Goal: Use online tool/utility: Use online tool/utility

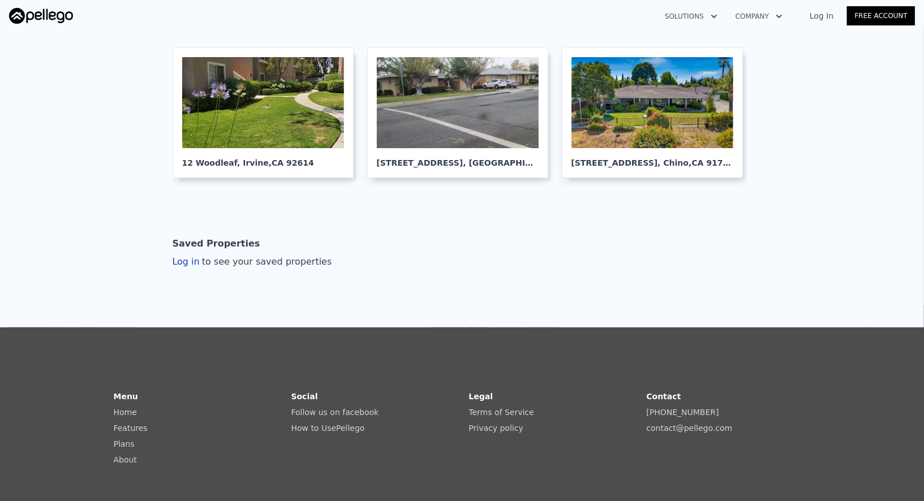
scroll to position [179, 0]
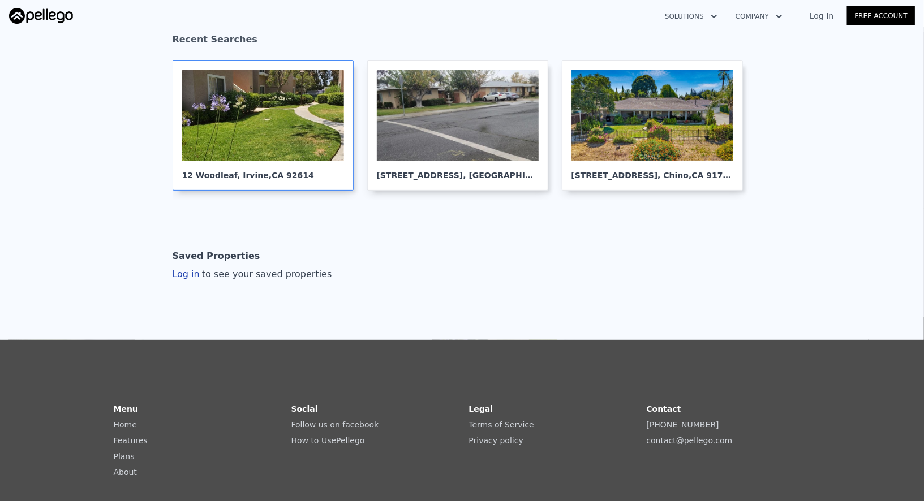
click at [259, 162] on div "12 Woodleaf , Irvine , CA 92614" at bounding box center [263, 171] width 162 height 20
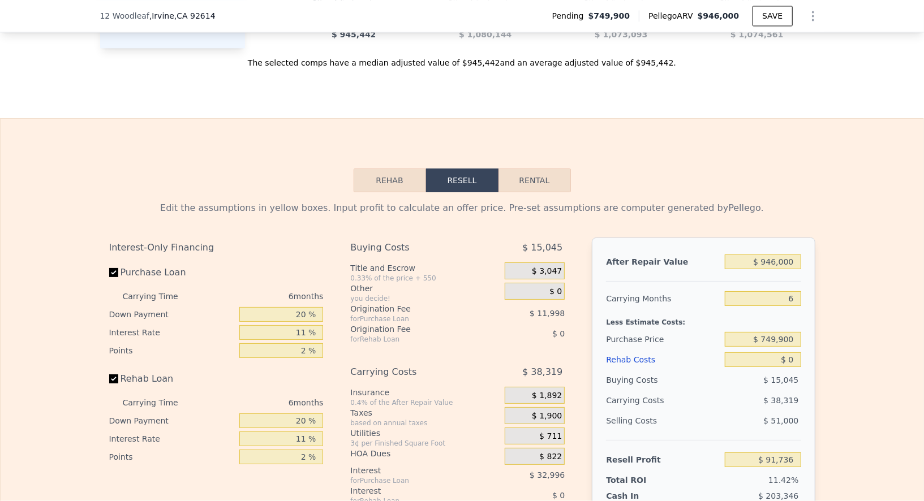
scroll to position [1683, 0]
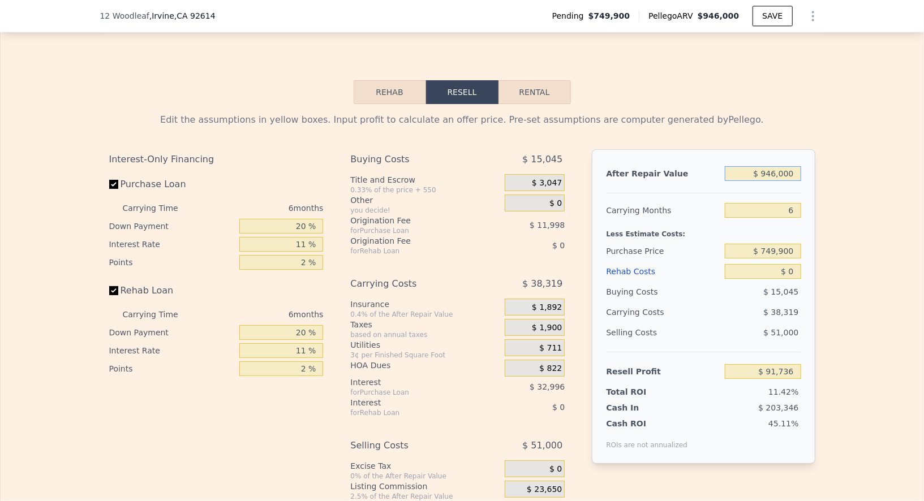
click at [755, 181] on input "$ 946,000" at bounding box center [763, 173] width 76 height 15
type input "$ 8"
type input "-$ 801,914"
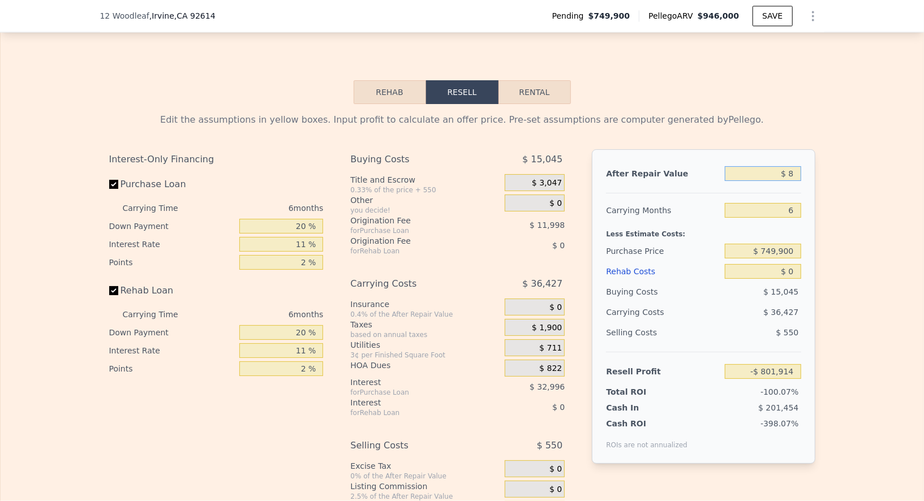
type input "$ 87"
type input "-$ 801,839"
type input "$ 870"
type input "-$ 801,101"
type input "$ 8,700"
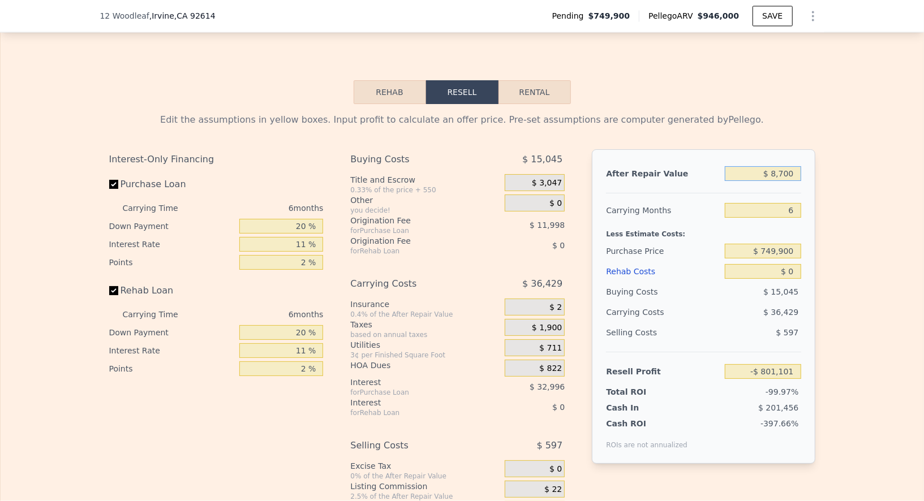
type input "-$ 793,704"
type input "$ 870,000"
type input "$ 19,941"
type input "$ 870,000"
click at [788, 218] on input "6" at bounding box center [763, 210] width 76 height 15
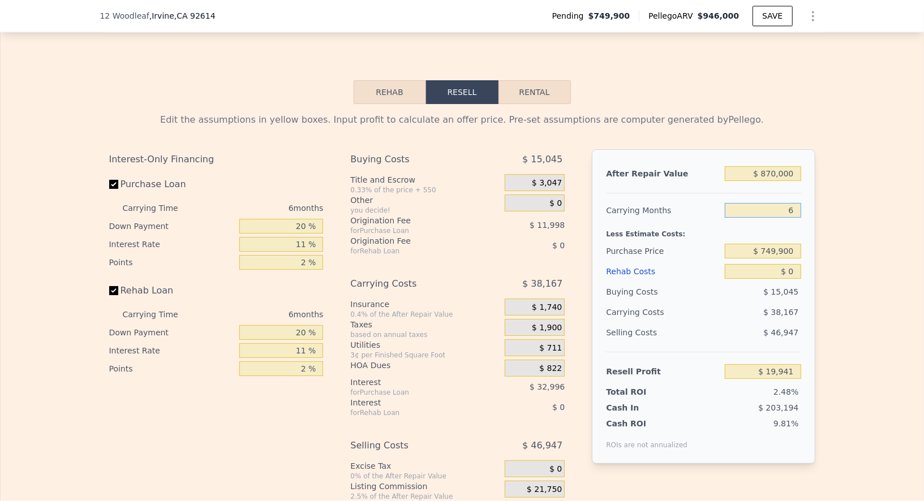
click at [788, 218] on input "6" at bounding box center [763, 210] width 76 height 15
type input "8"
type input "$ 7,219"
type input "8"
click at [792, 259] on input "$ 749,900" at bounding box center [763, 251] width 76 height 15
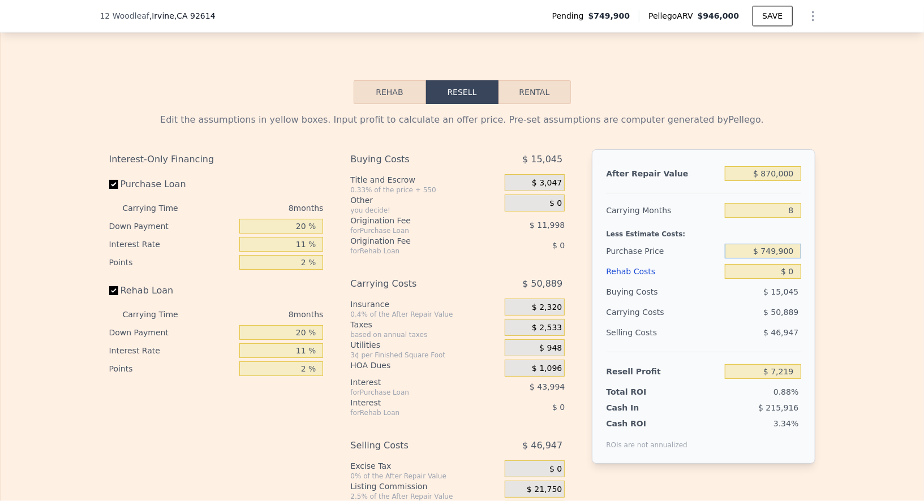
click at [792, 259] on input "$ 749,900" at bounding box center [763, 251] width 76 height 15
type input "$ 720,000"
click at [787, 279] on input "$ 0" at bounding box center [763, 271] width 76 height 15
type input "$ 39,448"
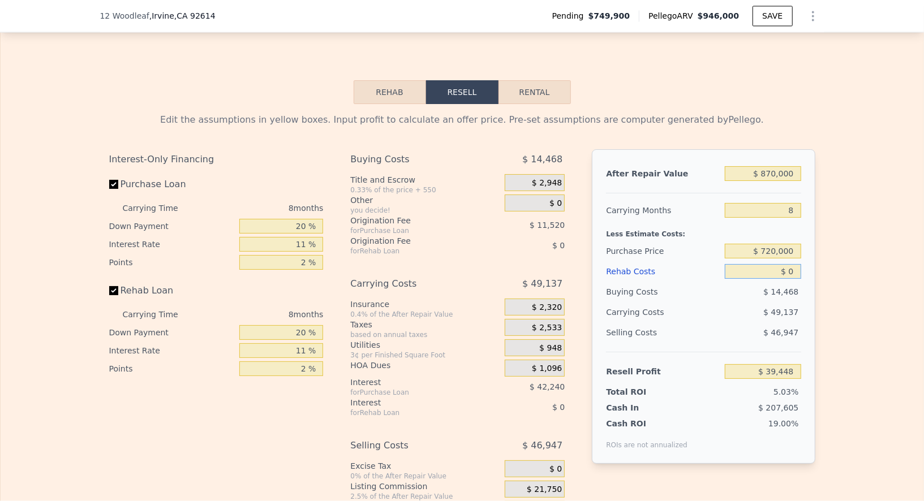
click at [787, 279] on input "$ 0" at bounding box center [763, 271] width 76 height 15
type input "$ 7"
type input "$ 39,441"
type input "$ 7,500"
type input "$ 38,638"
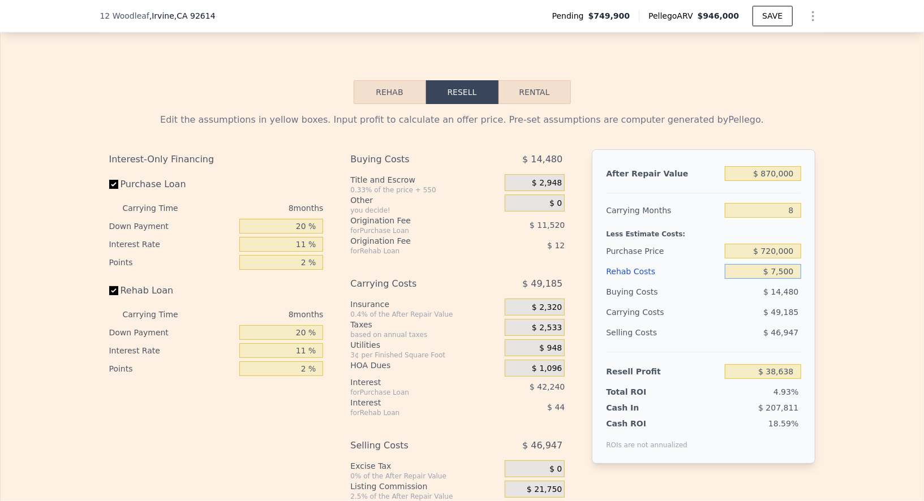
type input "$ 75,000"
type input "-$ 41,152"
type input "$ 75,000"
click at [841, 334] on div "Edit the assumptions in yellow boxes. Input profit to calculate an offer price.…" at bounding box center [462, 323] width 923 height 438
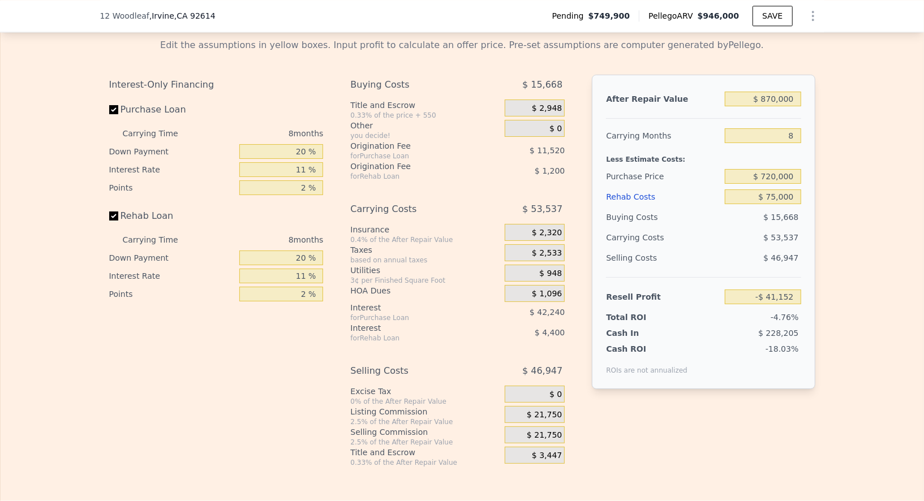
scroll to position [1764, 0]
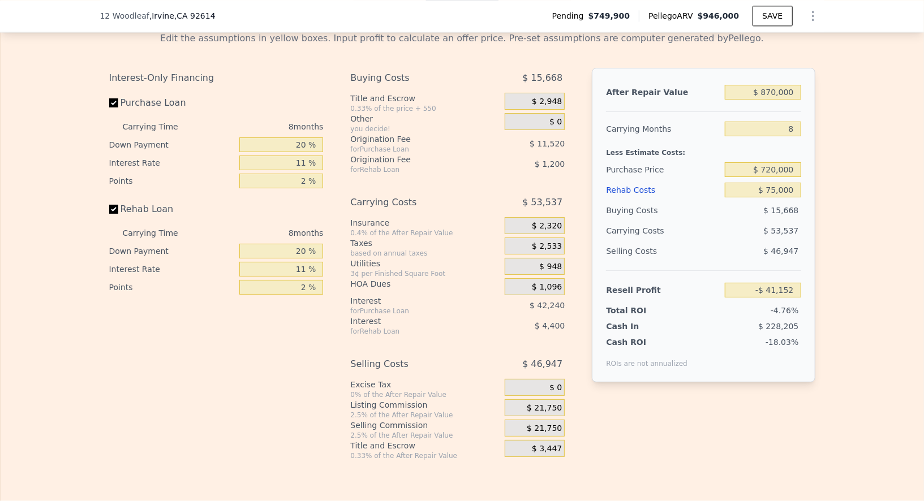
click at [544, 414] on span "$ 21,750" at bounding box center [544, 409] width 35 height 10
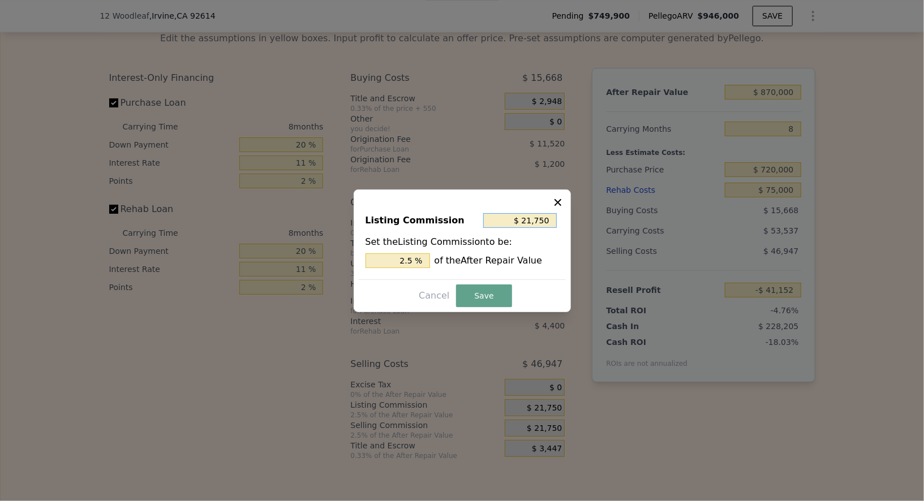
click at [539, 220] on input "$ 21,750" at bounding box center [520, 220] width 74 height 15
type input "$ 0"
type input "0 %"
type input "$ 0"
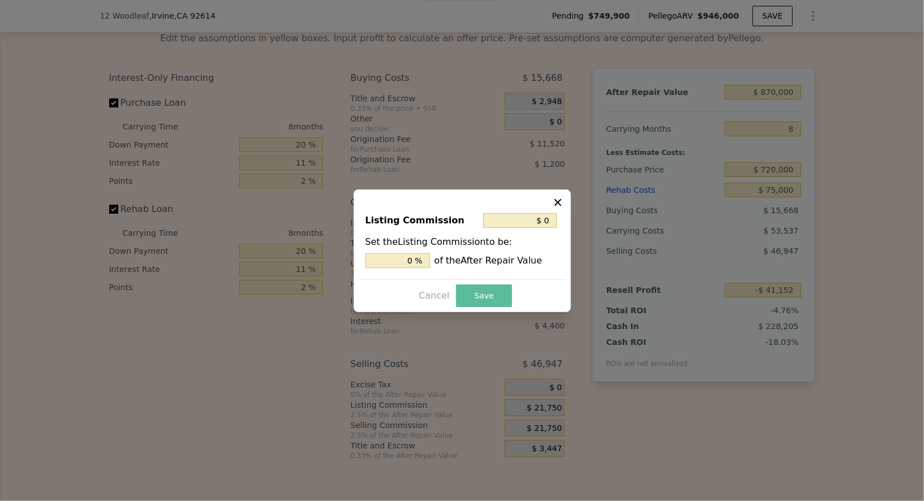
click at [477, 302] on button "Save" at bounding box center [483, 296] width 55 height 23
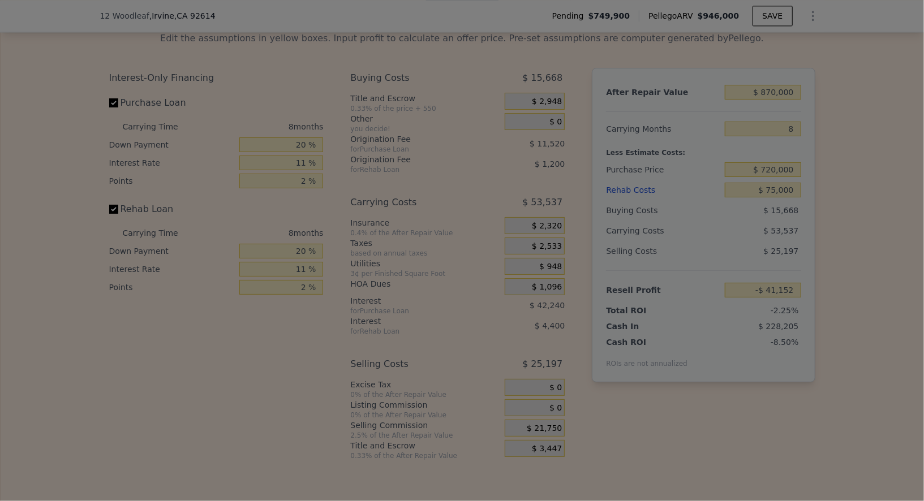
type input "-$ 19,402"
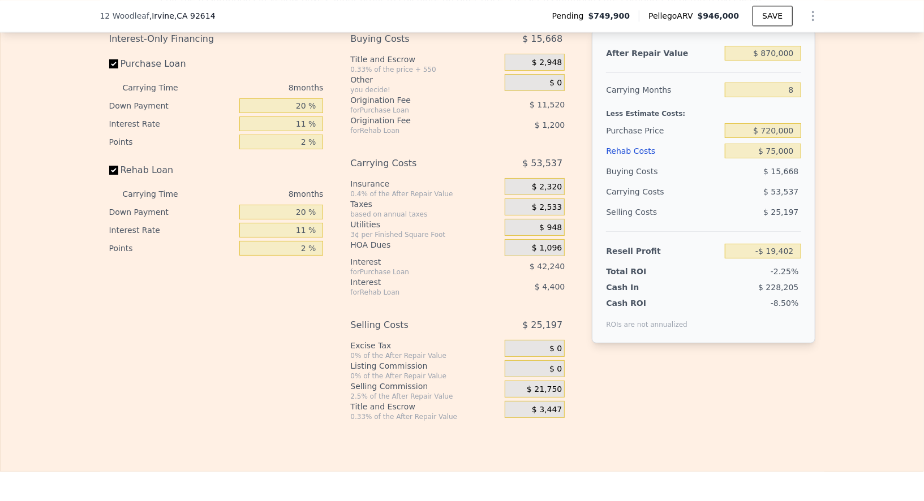
scroll to position [1804, 0]
click at [781, 158] on input "$ 75,000" at bounding box center [763, 150] width 76 height 15
click at [837, 193] on div "Edit the assumptions in yellow boxes. Input profit to calculate an offer price.…" at bounding box center [462, 202] width 923 height 438
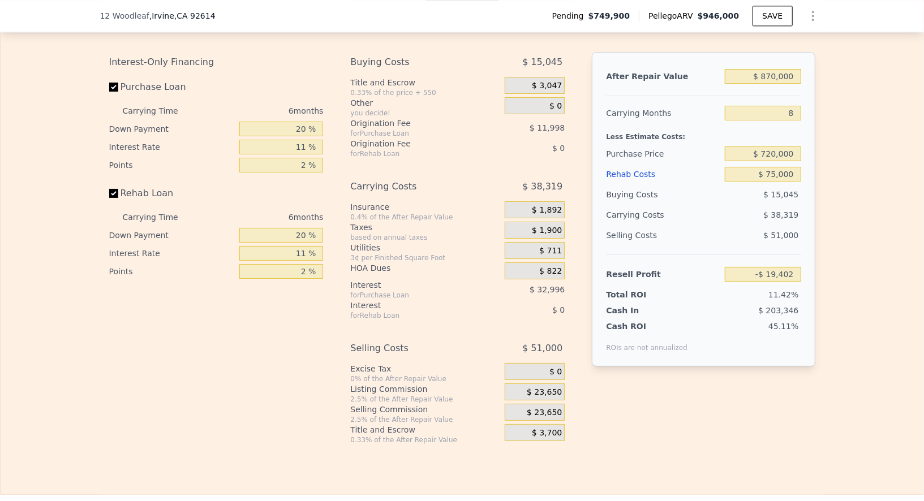
type input "$ 946,000"
type input "6"
type input "$ 0"
type input "$ 91,736"
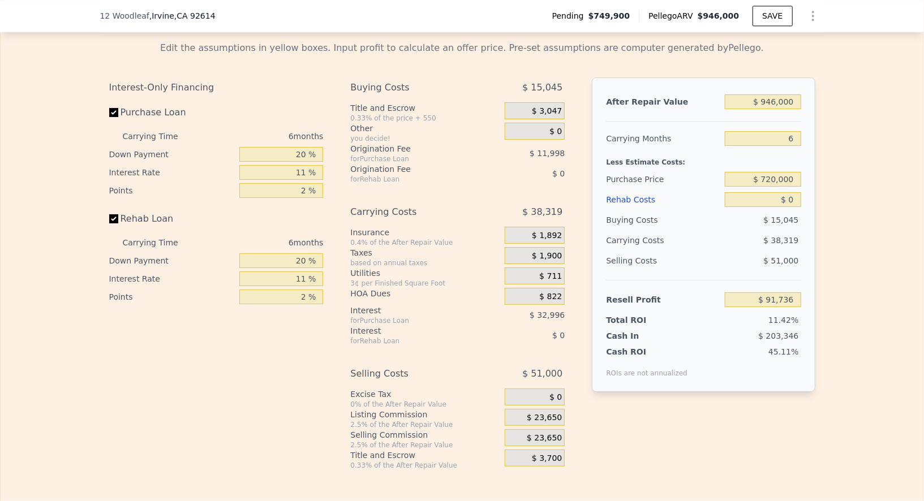
scroll to position [1763, 0]
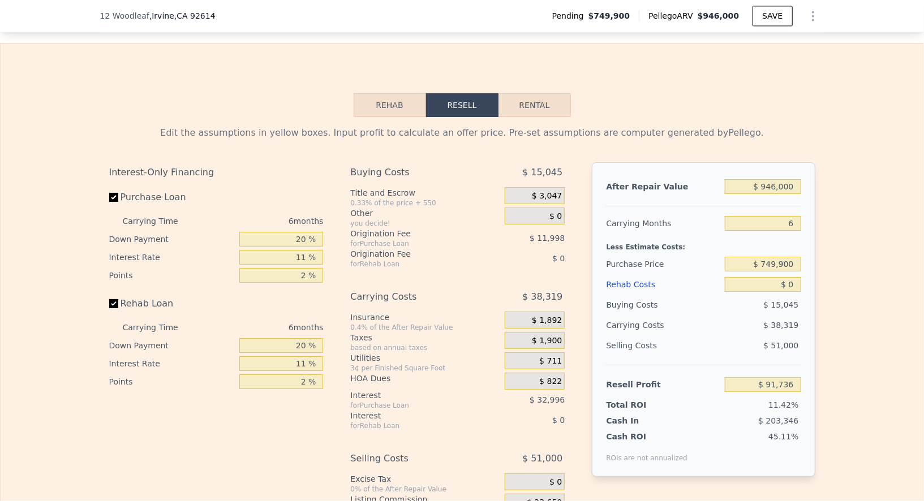
scroll to position [1743, 0]
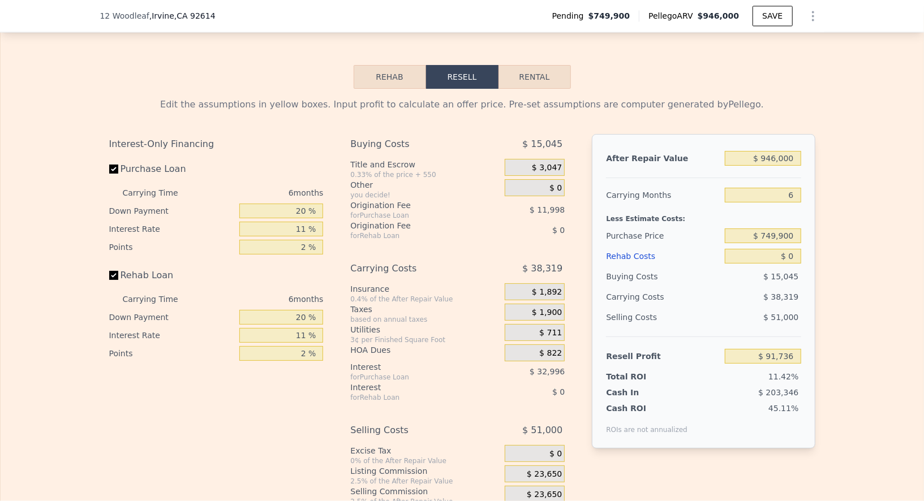
scroll to position [1706, 0]
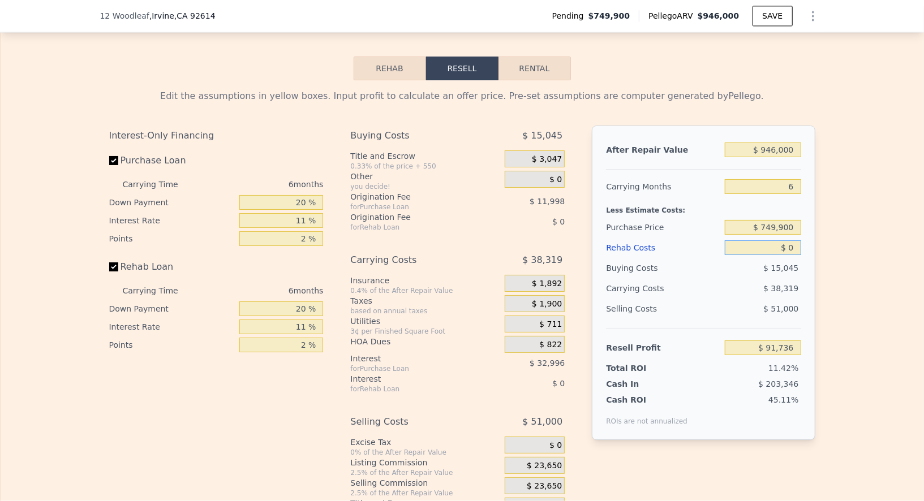
click at [792, 255] on input "$ 0" at bounding box center [763, 248] width 76 height 15
type input "$ 8"
type input "$ 91,728"
type input "$ 80"
type input "$ 91,649"
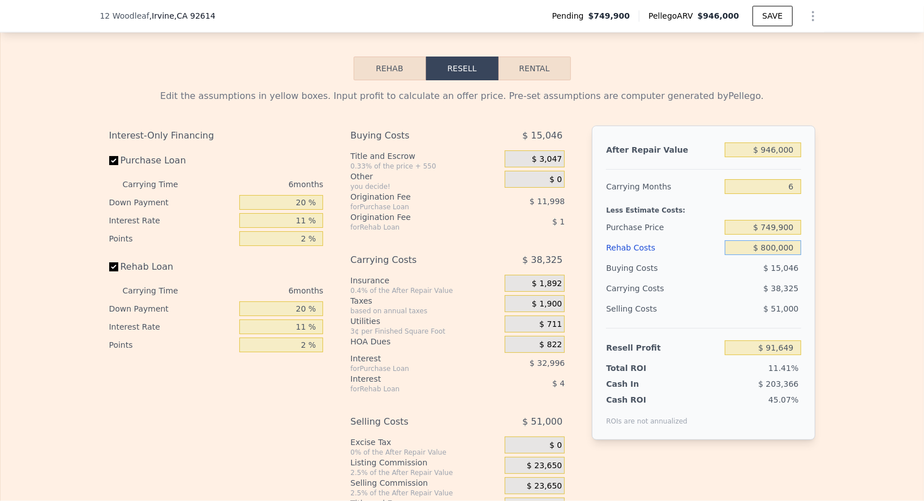
type input "$ 8,000,000"
type input "-$ 8,388,266"
type input "$ 800,000"
type input "-$ 756,266"
type input "$ 80,000"
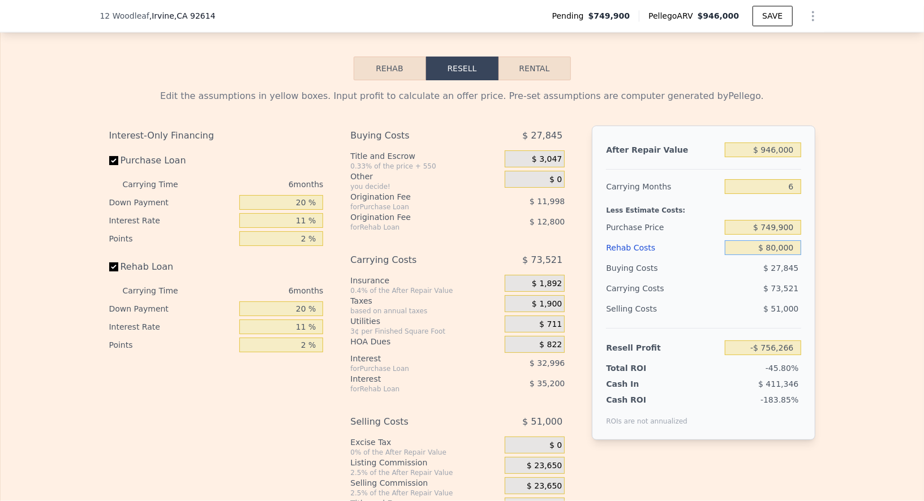
type input "$ 6,934"
type input "$ 80,000"
click at [809, 280] on div "After Repair Value $ 946,000 Carrying Months 6 Less Estimate Costs: Purchase Pr…" at bounding box center [703, 283] width 223 height 315
click at [780, 157] on input "$ 946,000" at bounding box center [763, 150] width 76 height 15
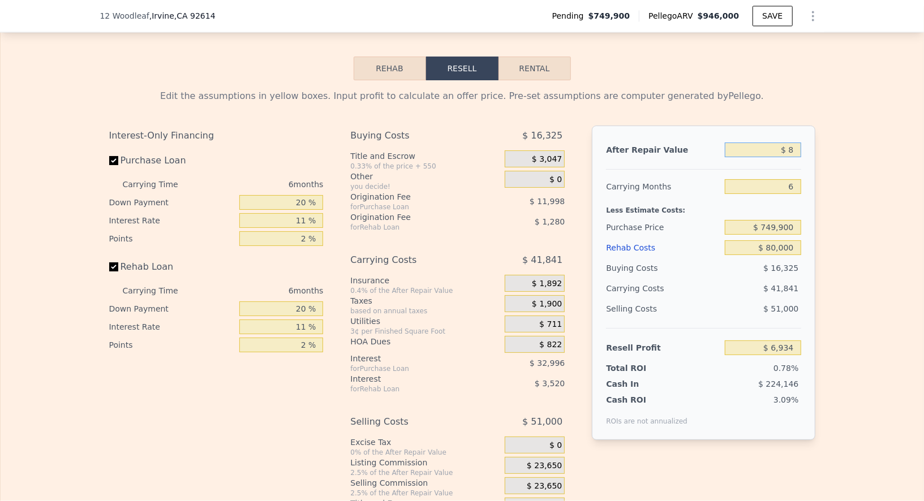
type input "$ 88"
type input "-$ 886,640"
type input "$ 880"
type input "-$ 885,893"
type input "$ 8,800"
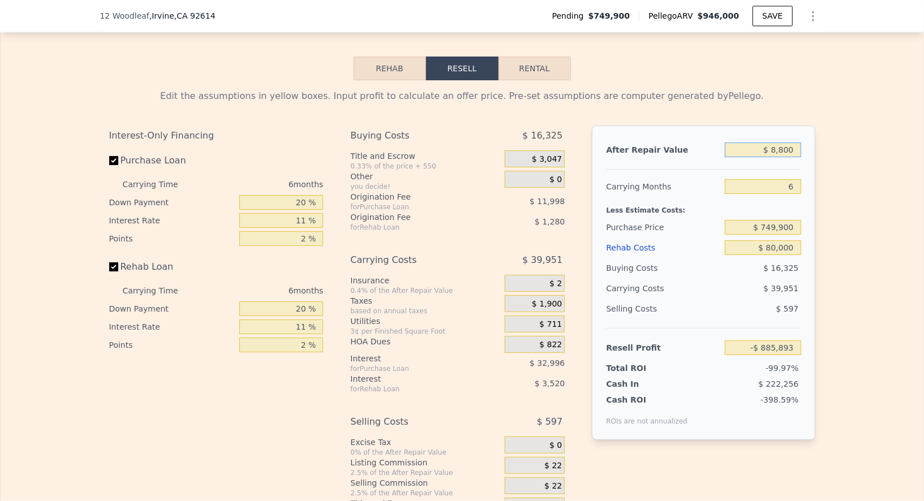
type input "-$ 878,411"
type input "$ 88,000"
type input "-$ 803,593"
type input "$ 880,000"
type input "-$ 55,414"
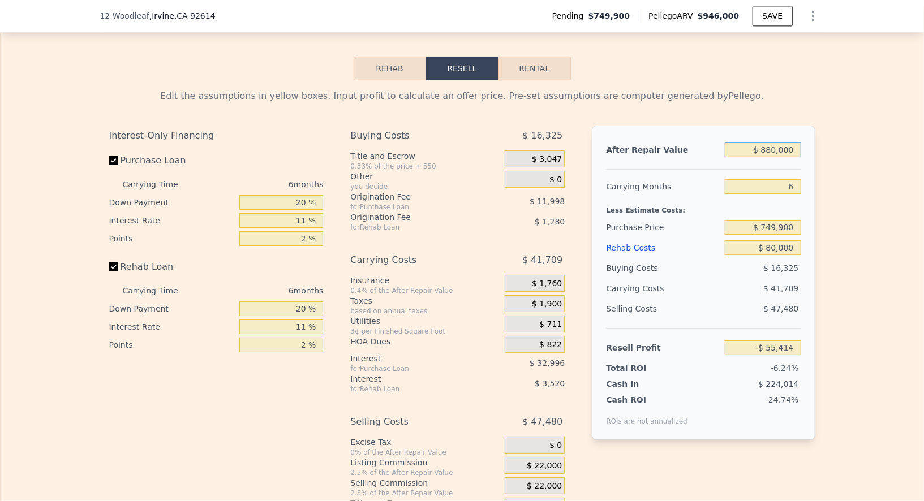
type input "$ 880,000"
click at [799, 202] on div "After Repair Value $ 880,000 Carrying Months 6 Less Estimate Costs: Purchase Pr…" at bounding box center [703, 283] width 223 height 315
click at [795, 194] on input "6" at bounding box center [763, 186] width 76 height 15
type input "8"
type input "-$ 69,317"
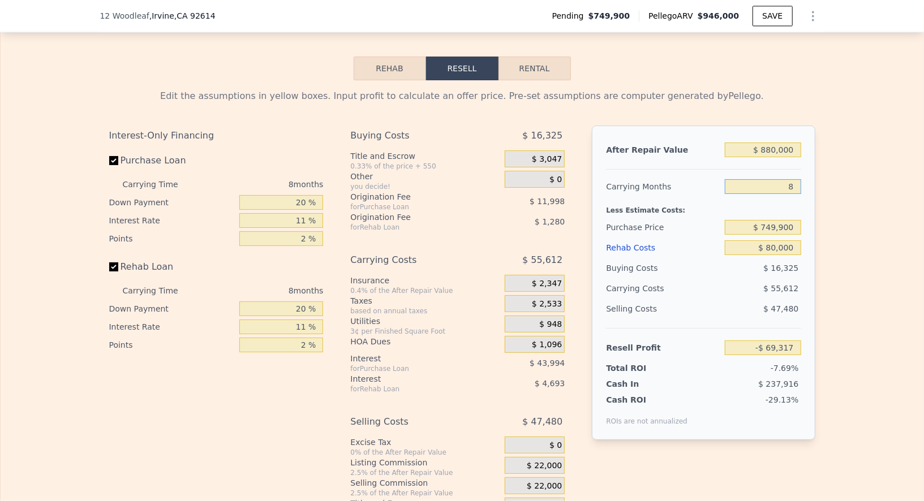
type input "8"
click at [816, 273] on div "Edit the assumptions in yellow boxes. Input profit to calculate an offer price.…" at bounding box center [462, 299] width 724 height 438
click at [779, 231] on div "$ 749,900" at bounding box center [763, 227] width 76 height 20
click at [779, 234] on input "$ 749,900" at bounding box center [763, 227] width 76 height 15
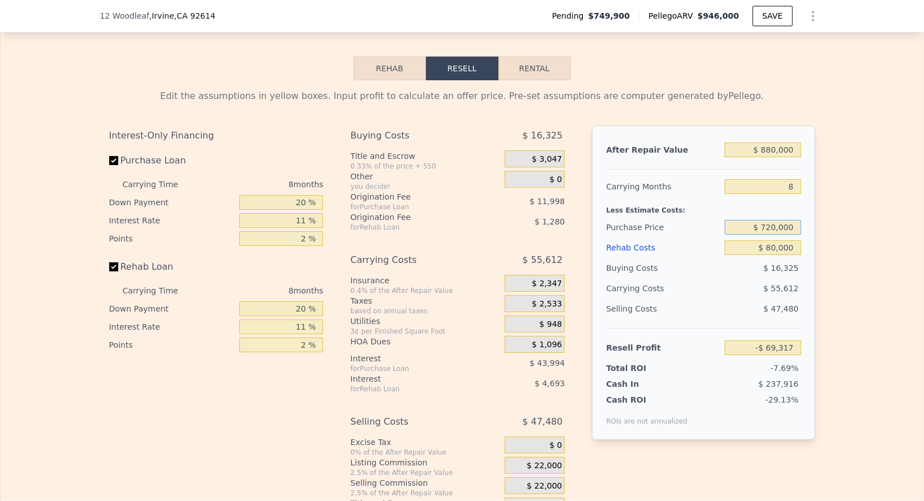
type input "$ 720,000"
click at [814, 273] on div "Edit the assumptions in yellow boxes. Input profit to calculate an offer price.…" at bounding box center [462, 299] width 724 height 438
type input "-$ 37,088"
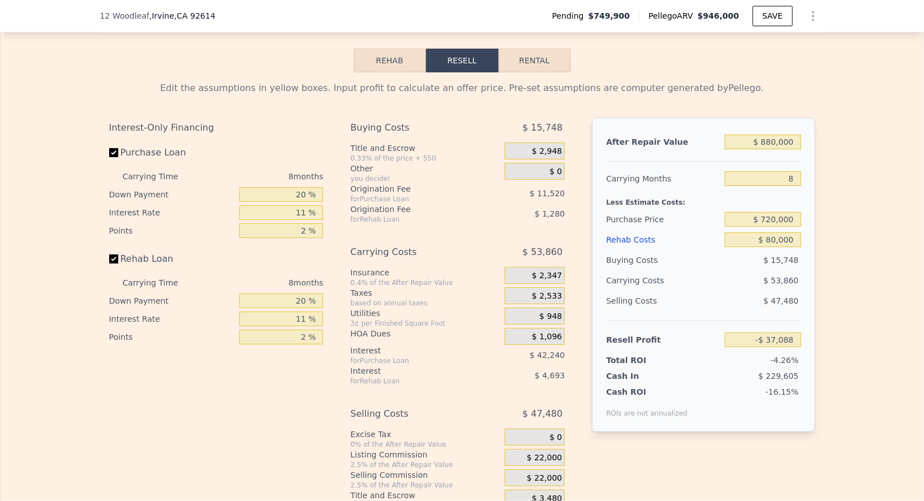
scroll to position [1722, 0]
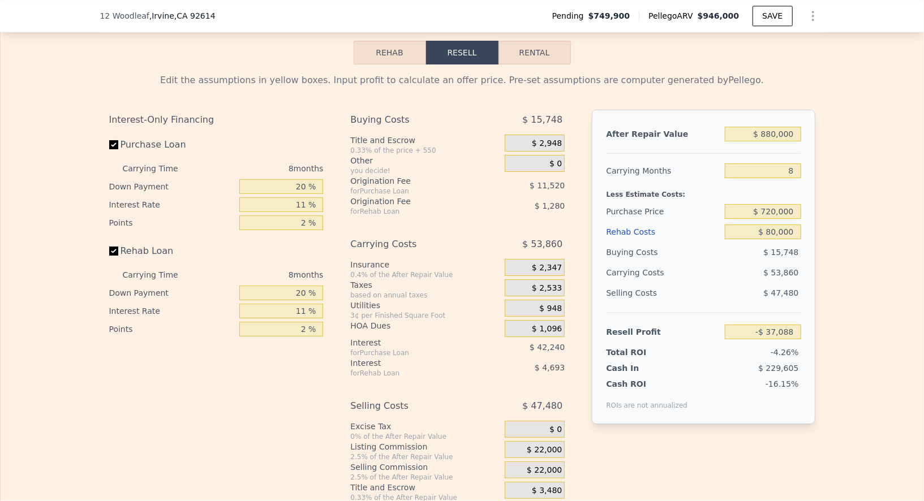
click at [533, 456] on span "$ 22,000" at bounding box center [544, 450] width 35 height 10
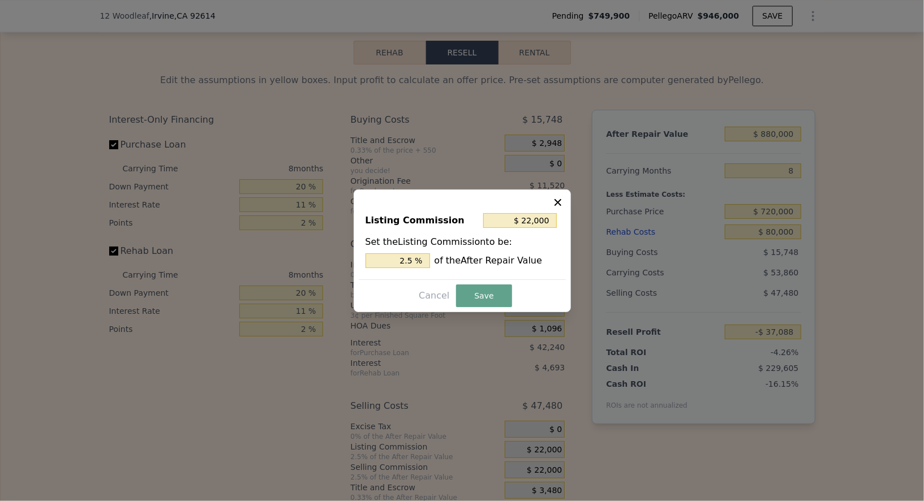
click at [546, 211] on div "$ 22,000" at bounding box center [521, 221] width 76 height 20
click at [539, 218] on input "$ 22,000" at bounding box center [520, 220] width 74 height 15
type input "$ 0"
type input "0 %"
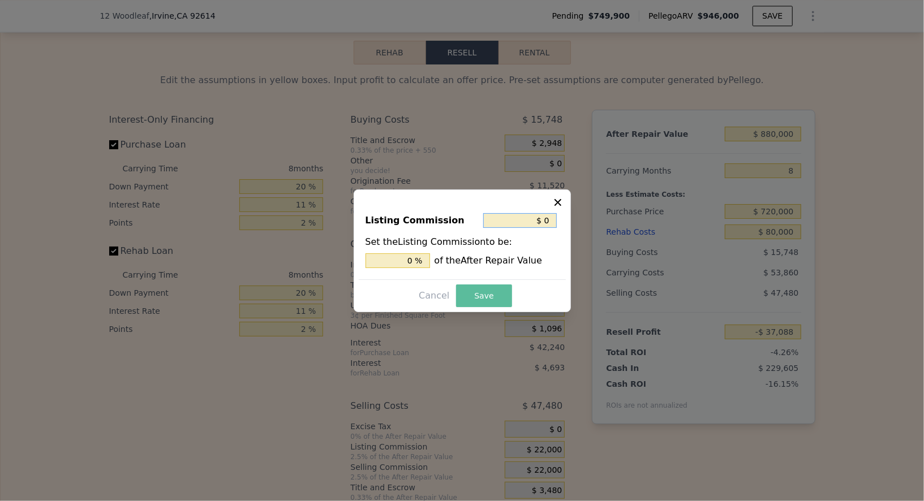
type input "$ 0"
click at [495, 287] on button "Save" at bounding box center [483, 296] width 55 height 23
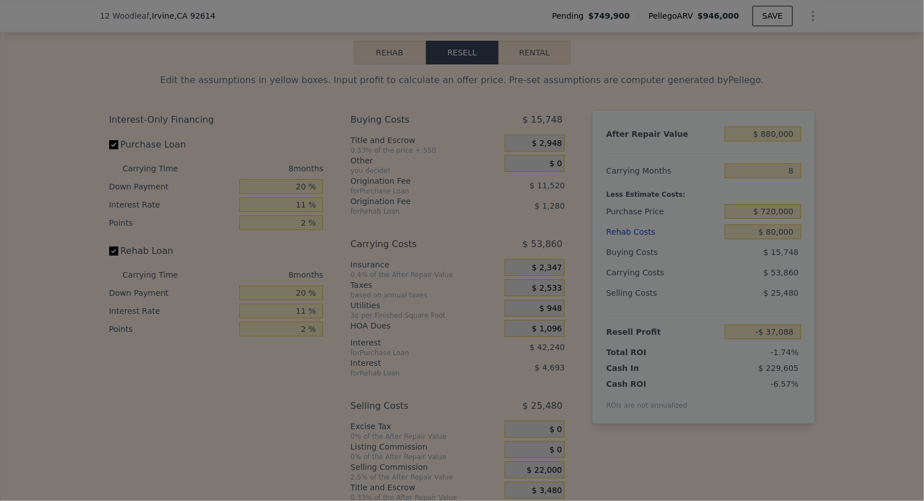
type input "-$ 15,088"
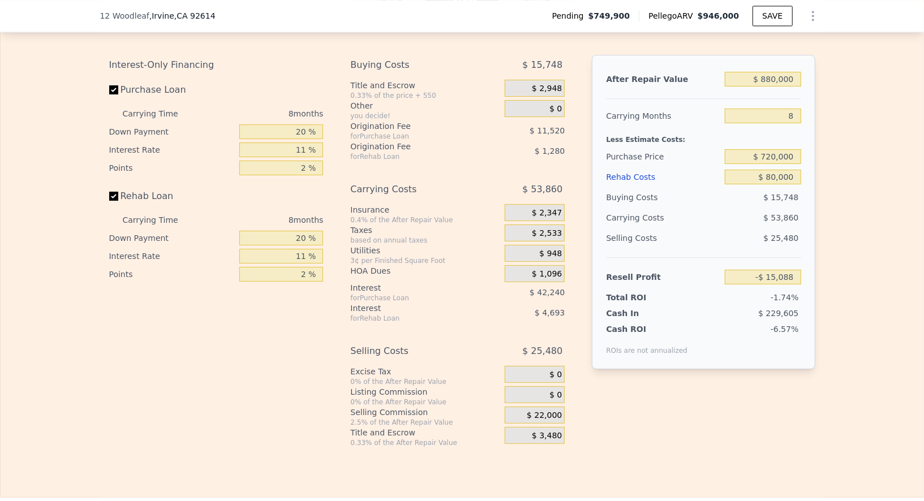
scroll to position [1786, 0]
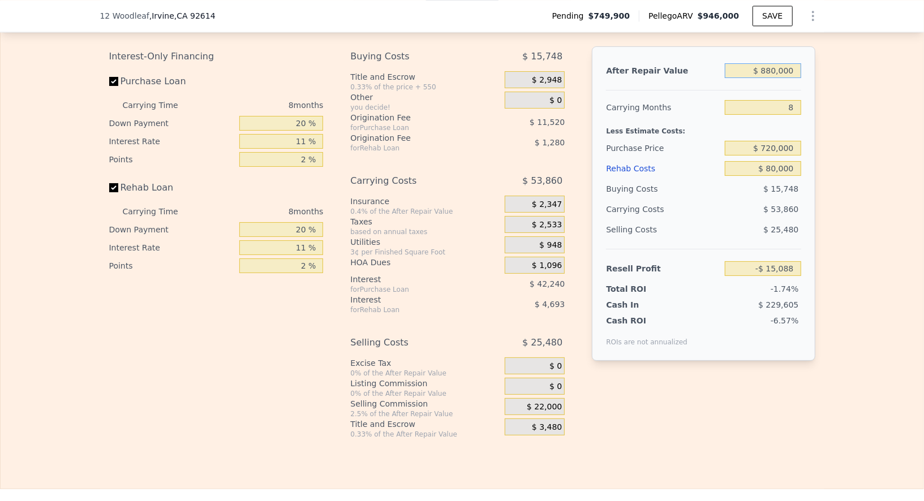
click at [774, 78] on input "$ 880,000" at bounding box center [763, 70] width 76 height 15
type input "$ 9"
type input "-$ 867,802"
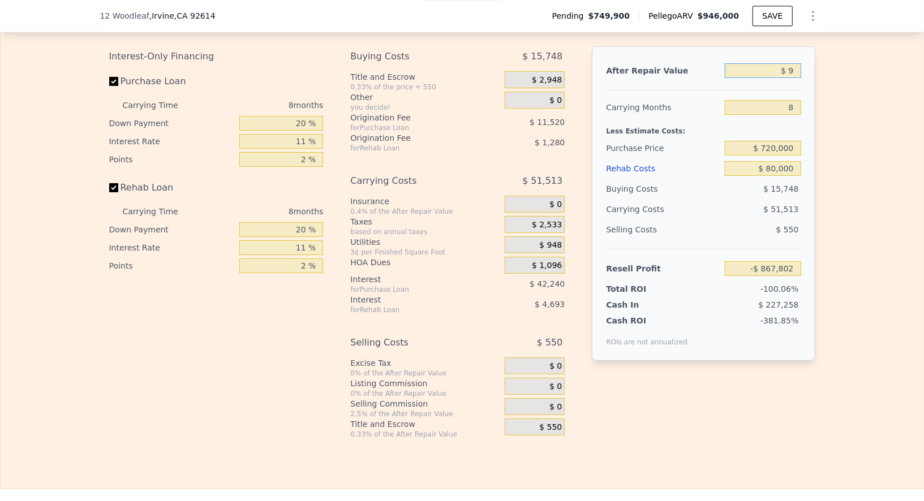
type input "$ 92"
type input "-$ 867,721"
type input "$ 9"
type input "-$ 867,802"
type input "$ 93,000"
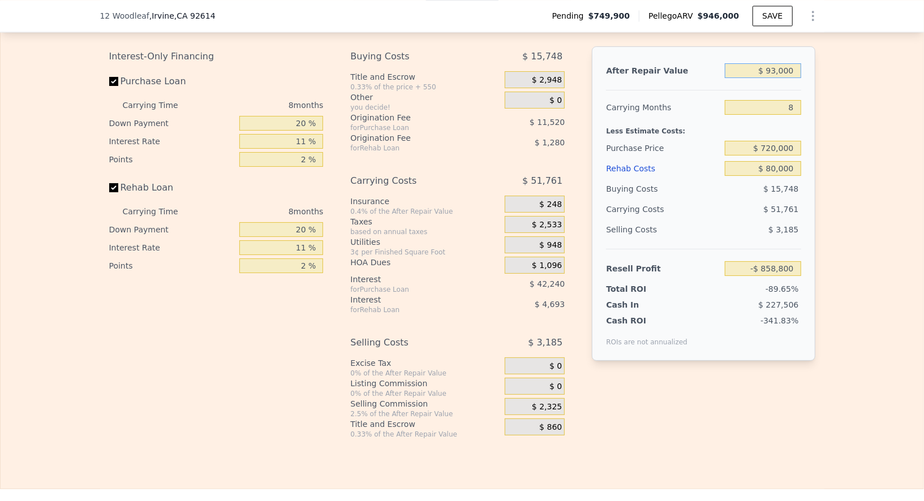
type input "-$ 777,694"
type input "$ 930,000"
type input "$ 33,362"
type input "$ 930,000"
click at [789, 115] on input "8" at bounding box center [763, 107] width 76 height 15
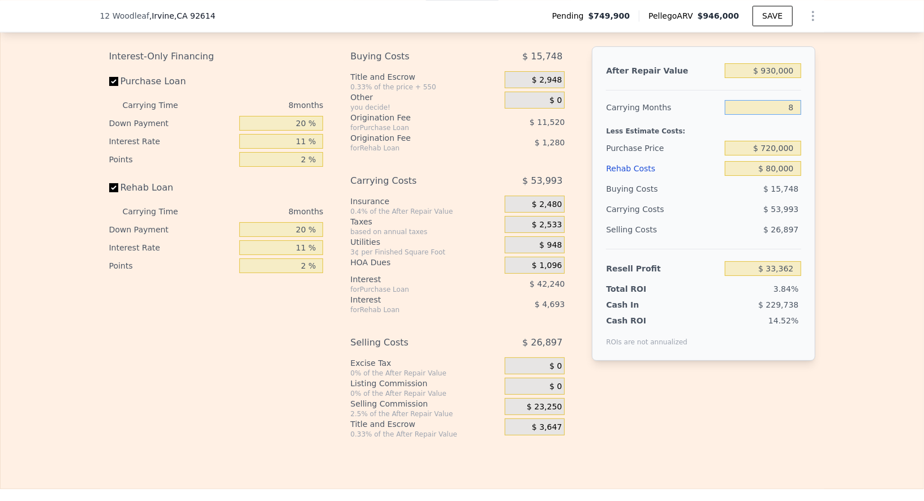
click at [789, 115] on input "8" at bounding box center [763, 107] width 76 height 15
type input "5"
type input "$ 53,609"
type input "5"
click at [831, 153] on div "Edit the assumptions in yellow boxes. Input profit to calculate an offer price.…" at bounding box center [462, 220] width 923 height 438
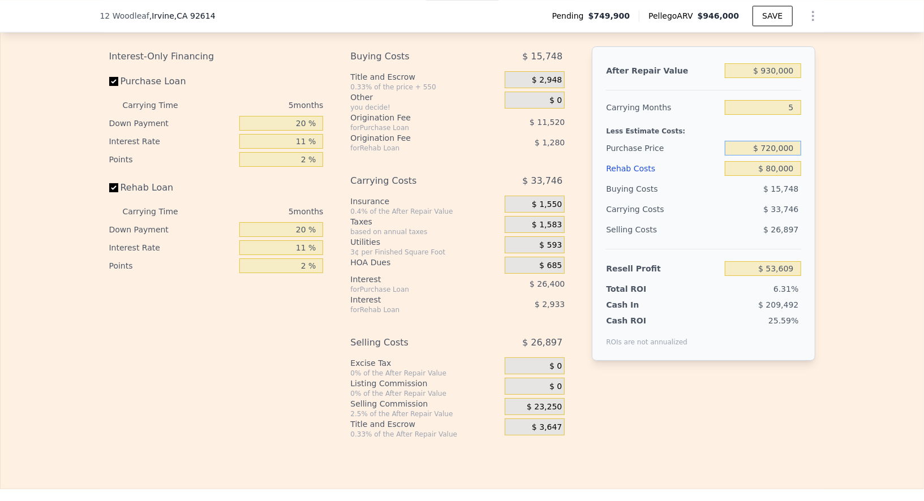
click at [780, 156] on input "$ 720,000" at bounding box center [763, 148] width 76 height 15
type input "$ 710,000"
click at [809, 181] on div "After Repair Value $ 930,000 Carrying Months 5 Less Estimate Costs: Purchase Pr…" at bounding box center [703, 203] width 223 height 315
type input "$ 64,168"
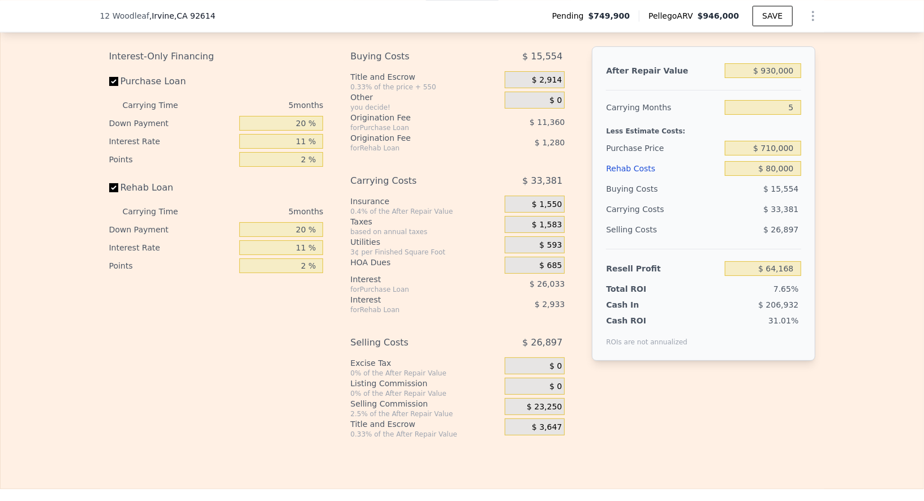
click at [792, 192] on div "$ 15,554" at bounding box center [763, 189] width 76 height 20
click at [792, 176] on input "$ 80,000" at bounding box center [763, 168] width 76 height 15
type input "$ 0"
type input "$ 148,383"
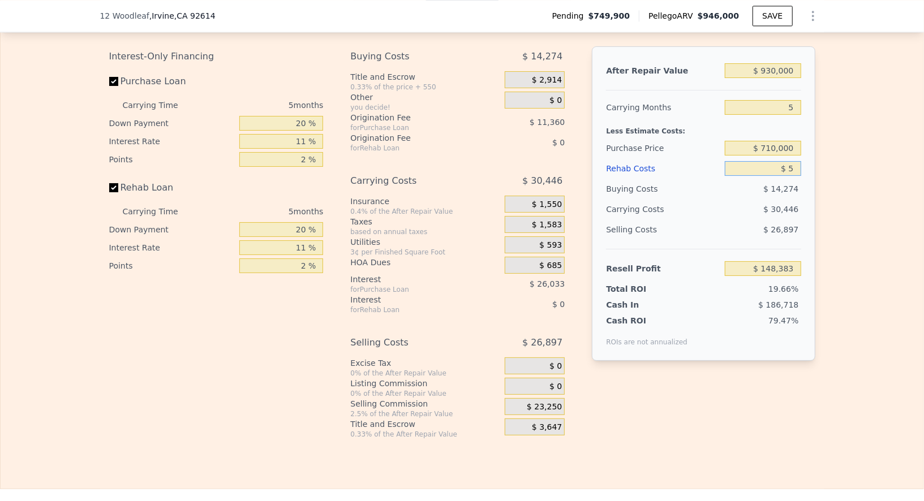
type input "$ 50"
type input "$ 148,332"
type input "$ 5,000"
type input "$ 143,118"
type input "$ 50,000"
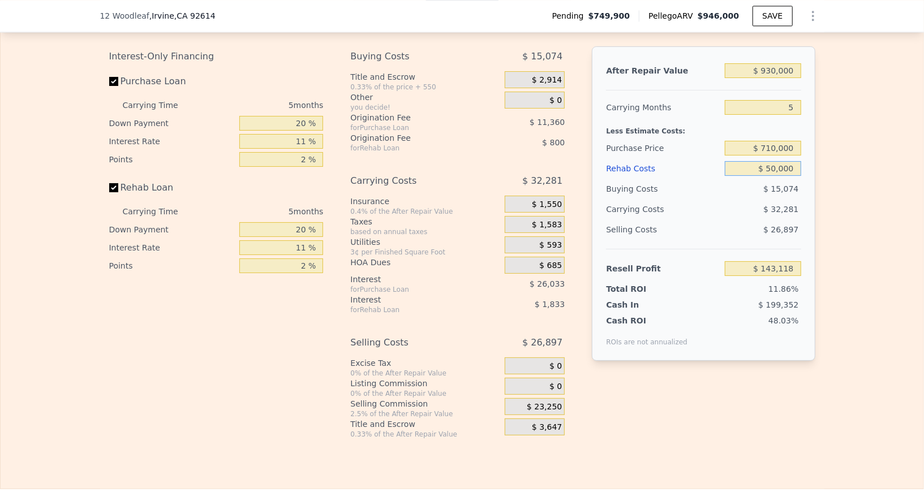
type input "$ 95,748"
type input "$ 50,000"
click at [822, 226] on div "Edit the assumptions in yellow boxes. Input profit to calculate an offer price.…" at bounding box center [462, 220] width 923 height 438
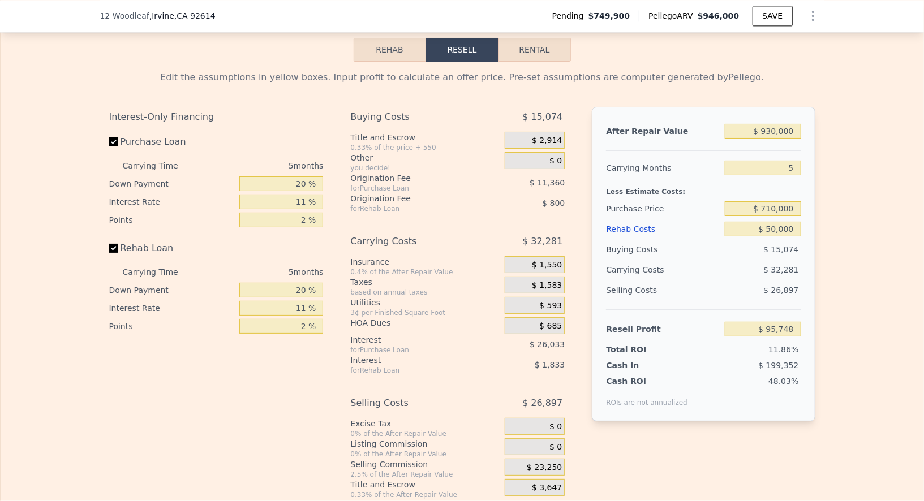
scroll to position [1741, 0]
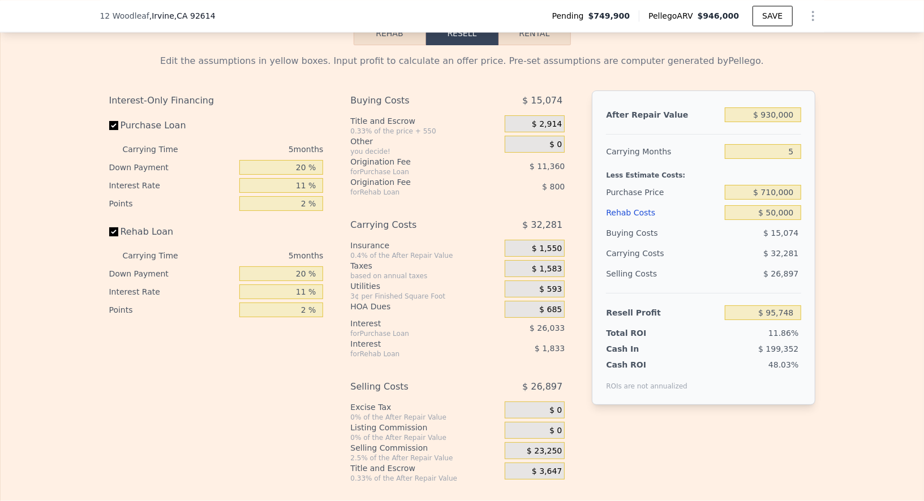
type input "$ 946,000"
type input "6"
type input "$ 0"
type input "$ 91,736"
